Goal: Information Seeking & Learning: Find specific fact

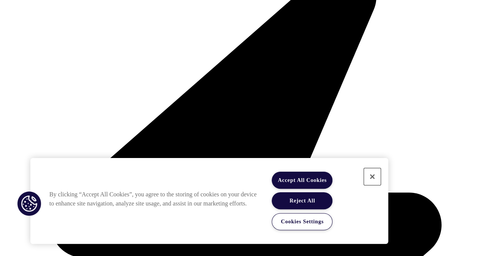
drag, startPoint x: 0, startPoint y: 0, endPoint x: 375, endPoint y: 182, distance: 416.6
click at [375, 182] on button "Close" at bounding box center [372, 176] width 17 height 17
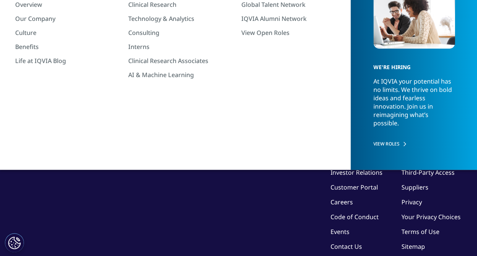
scroll to position [114, 0]
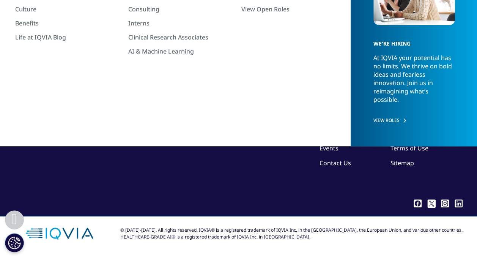
click at [228, 113] on div "©2025 IQVIA Inc, All Rights Reserved. Investor Relations Customer Portal Career…" at bounding box center [238, 139] width 447 height 111
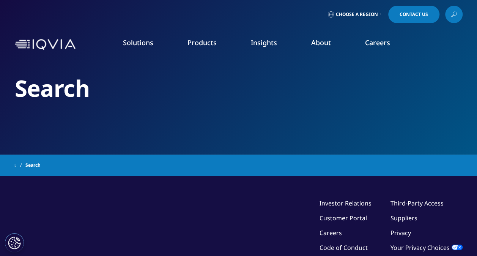
type input "my coverage"
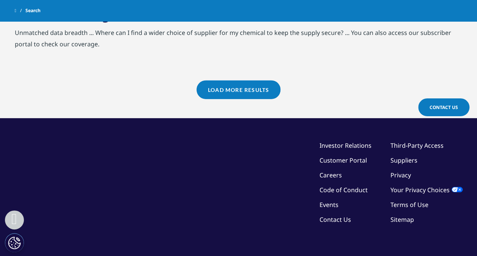
scroll to position [990, 0]
